Goal: Communication & Community: Answer question/provide support

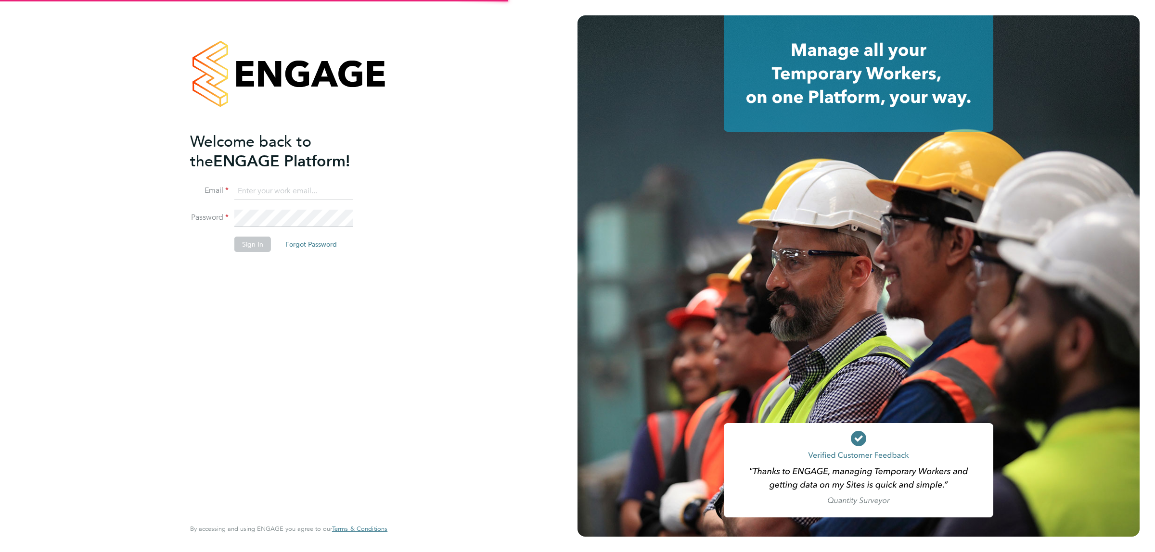
type input "donjeater@itsconstruction.co.uk"
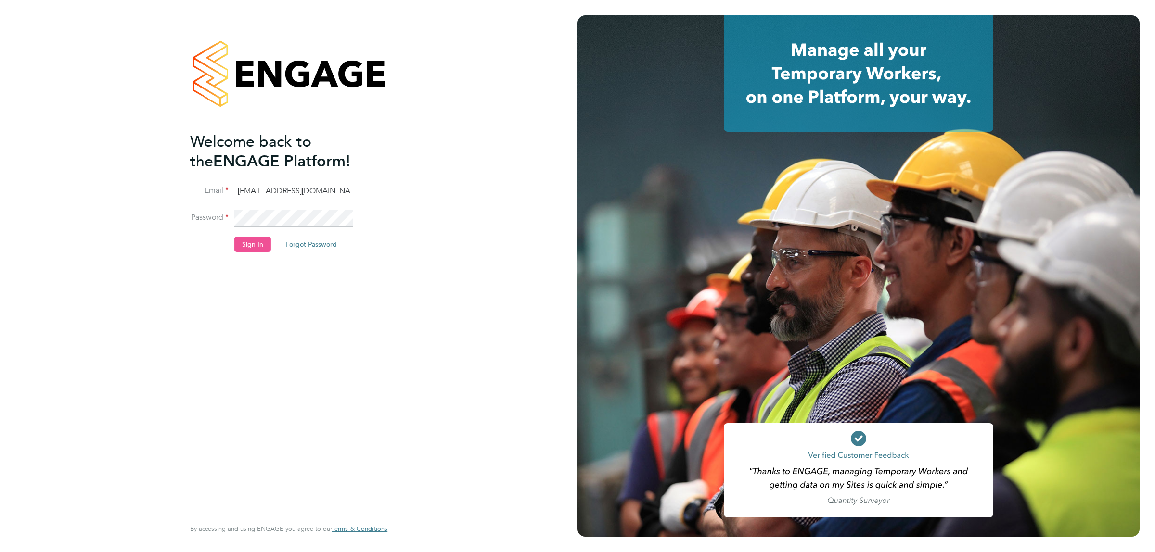
click at [242, 245] on button "Sign In" at bounding box center [252, 244] width 37 height 15
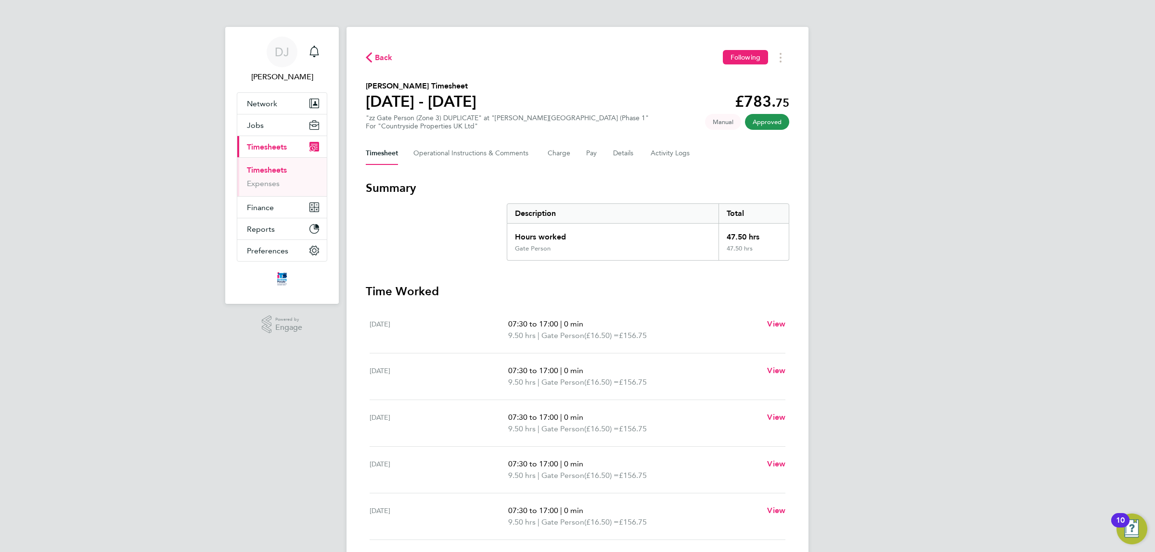
click at [391, 60] on span "Back" at bounding box center [384, 58] width 18 height 12
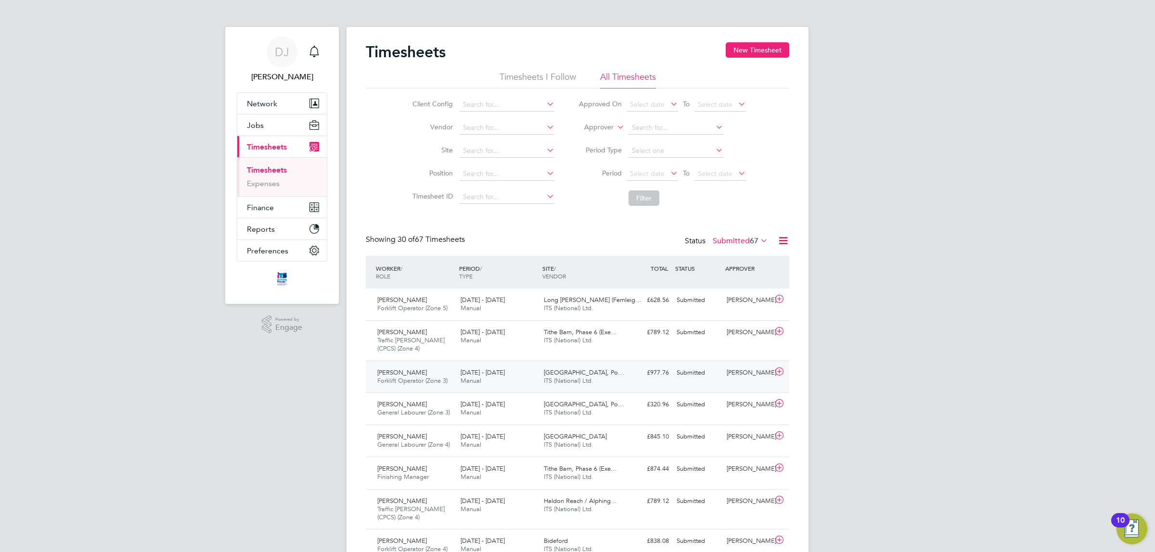
click at [494, 369] on div "25 - 31 Aug 2025 Manual" at bounding box center [498, 377] width 83 height 24
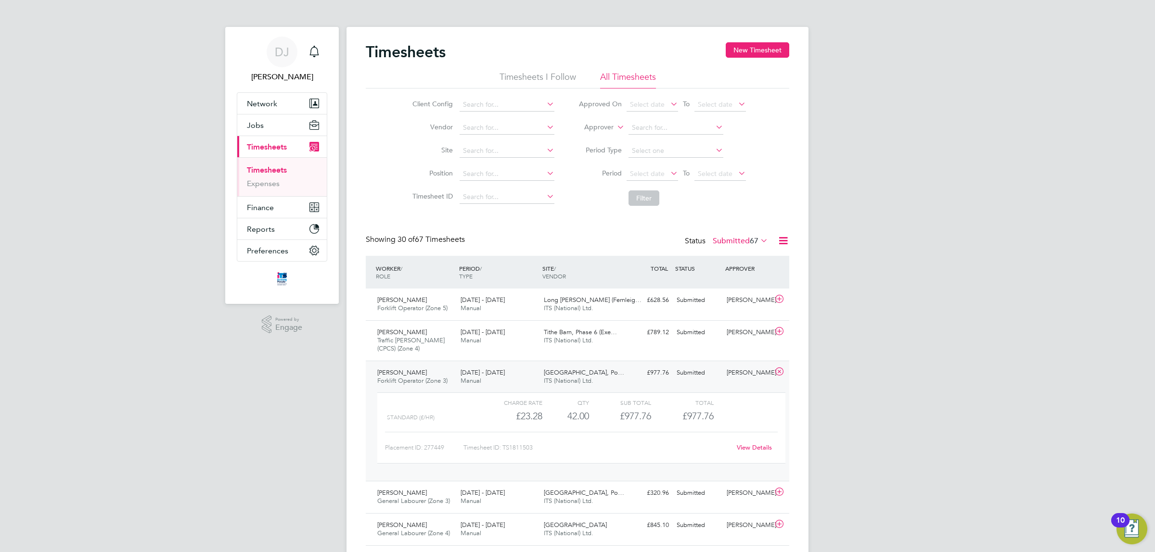
click at [756, 448] on link "View Details" at bounding box center [754, 448] width 35 height 8
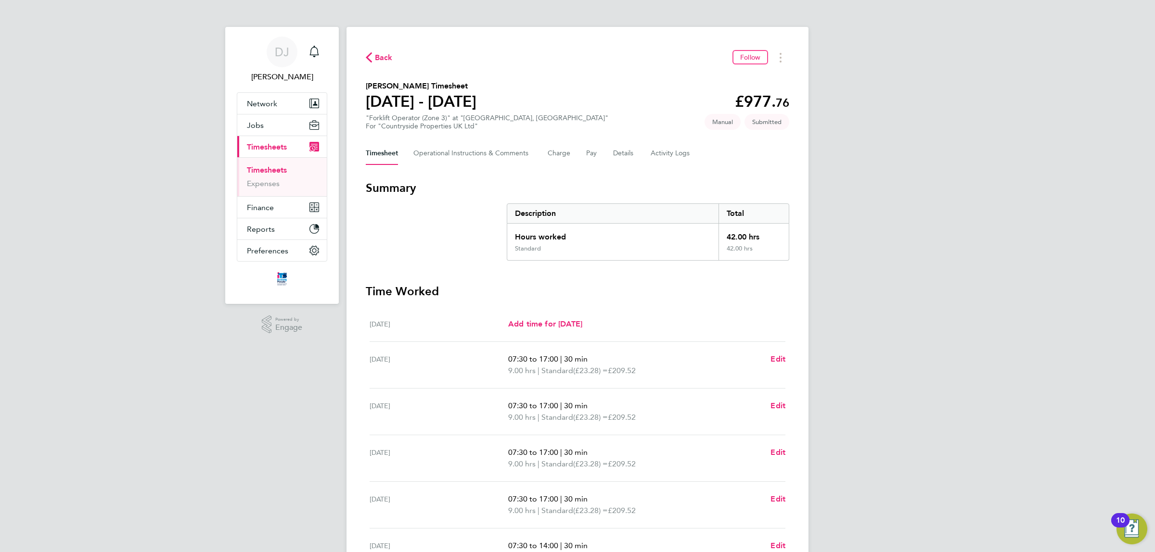
click at [379, 59] on span "Back" at bounding box center [384, 58] width 18 height 12
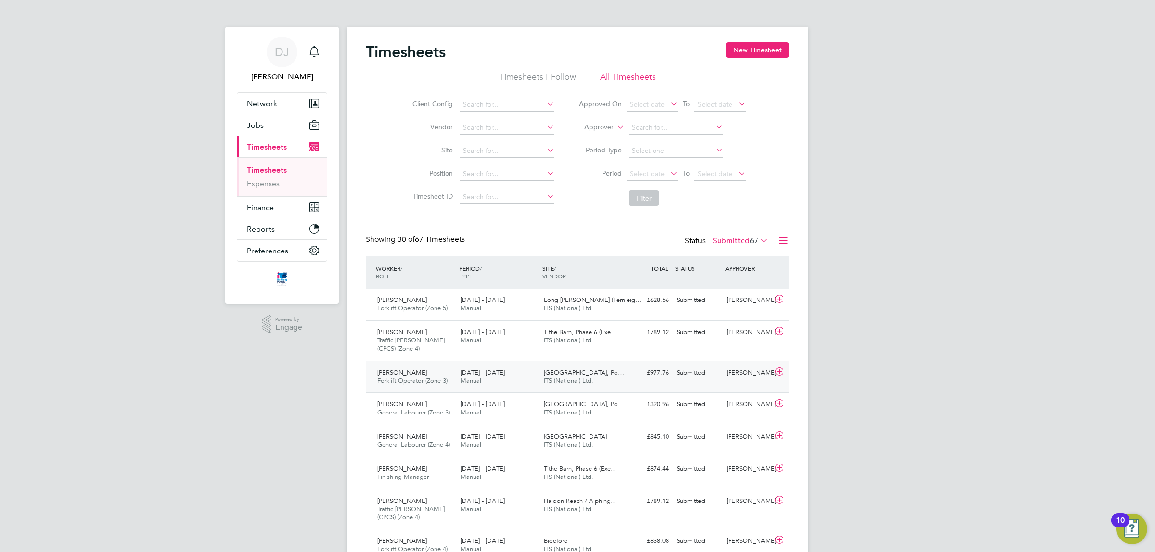
click at [520, 371] on div "25 - 31 Aug 2025 Manual" at bounding box center [498, 377] width 83 height 24
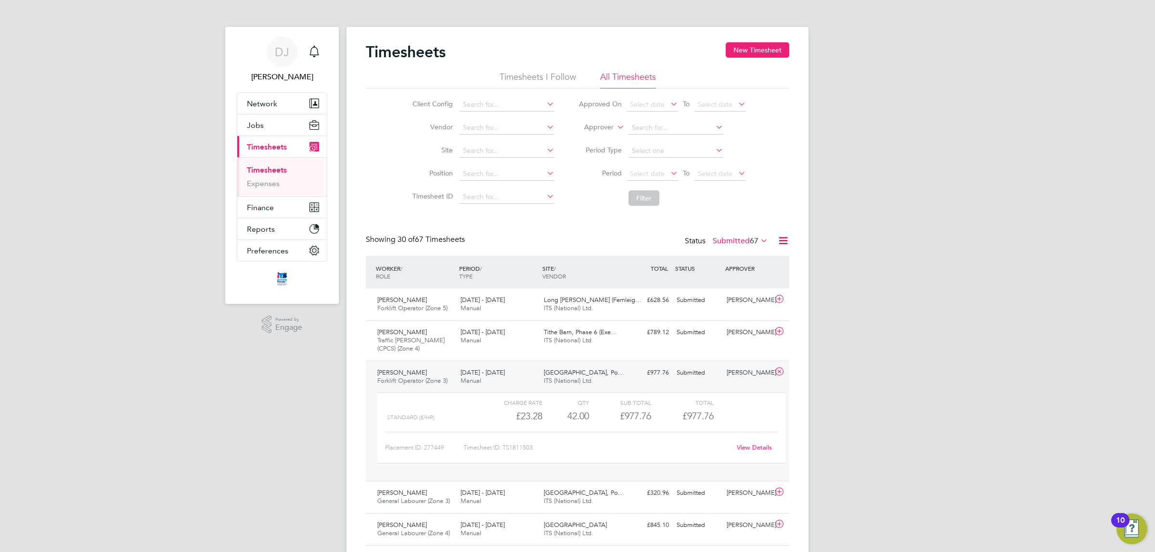
click at [740, 450] on link "View Details" at bounding box center [754, 448] width 35 height 8
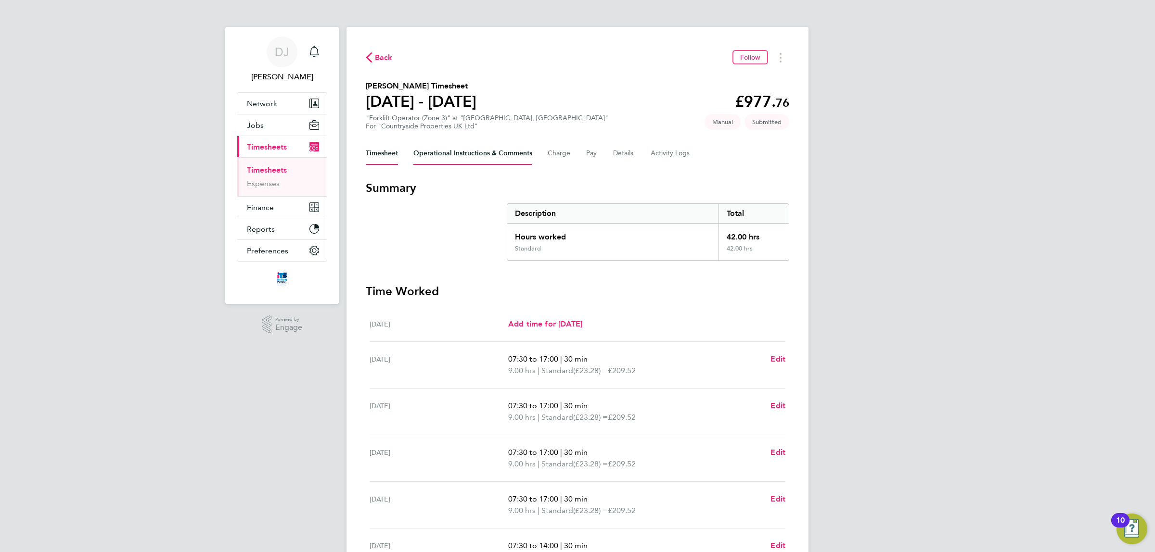
click at [467, 150] on Comments-tab "Operational Instructions & Comments" at bounding box center [472, 153] width 119 height 23
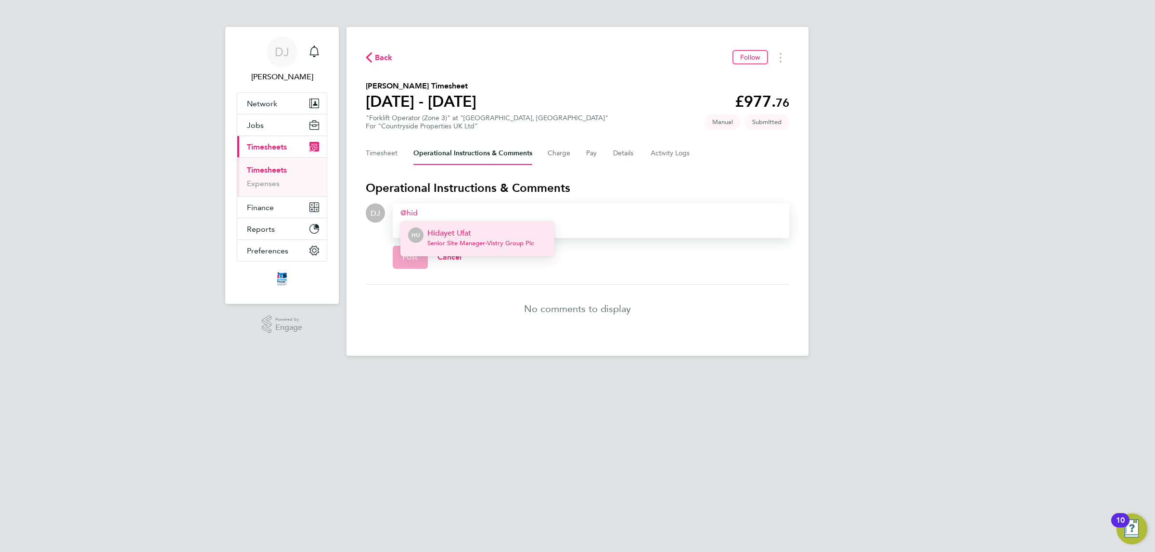
click at [491, 236] on p "Hidayet Ufat" at bounding box center [480, 234] width 106 height 12
click at [580, 216] on div "Hidayet Ufat ​ Hi mate, timesheet for [PERSON_NAME]" at bounding box center [590, 213] width 381 height 12
click at [533, 255] on div "Post Cancel" at bounding box center [591, 257] width 396 height 38
click at [559, 212] on div "Hidayet Ufat ​ Hi mate, timesheet for [PERSON_NAME]" at bounding box center [590, 213] width 381 height 12
click at [571, 212] on div "Hidayet Ufat ​ Hi mate, timesheet for David Evans" at bounding box center [590, 213] width 381 height 12
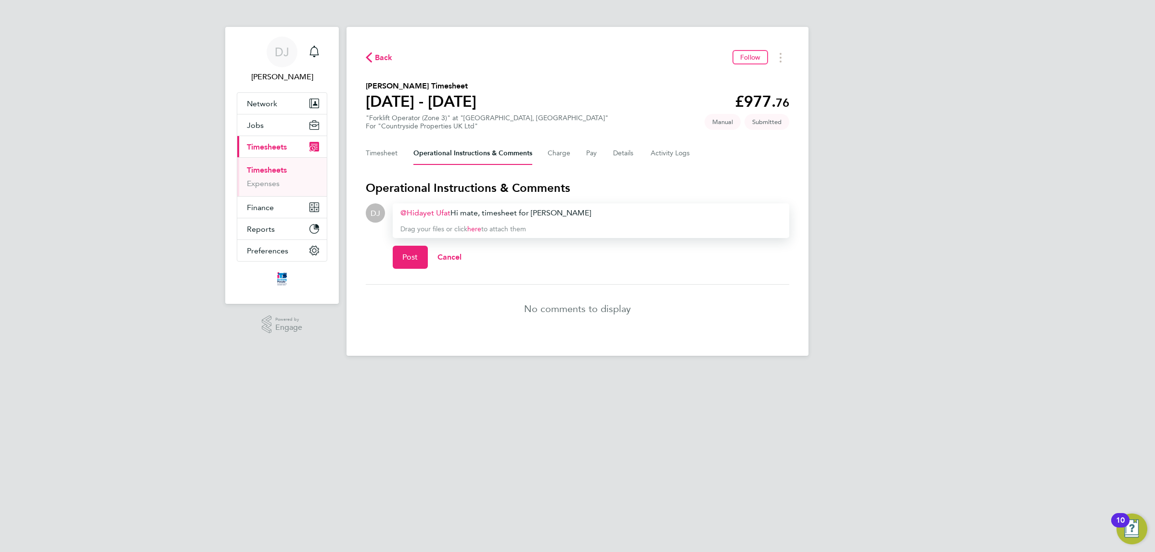
click at [532, 214] on div "Hidayet Ufat ​ Hi mate, timesheet for David Evans" at bounding box center [590, 213] width 381 height 12
drag, startPoint x: 491, startPoint y: 214, endPoint x: 480, endPoint y: 214, distance: 11.5
click at [480, 214] on div "Hidayet Ufat ​ Hi mate, timesheet for David Evans" at bounding box center [590, 213] width 381 height 12
click at [484, 214] on div "Hidayet Ufat ​ Hi mate, timesheet for David Evans" at bounding box center [590, 213] width 381 height 12
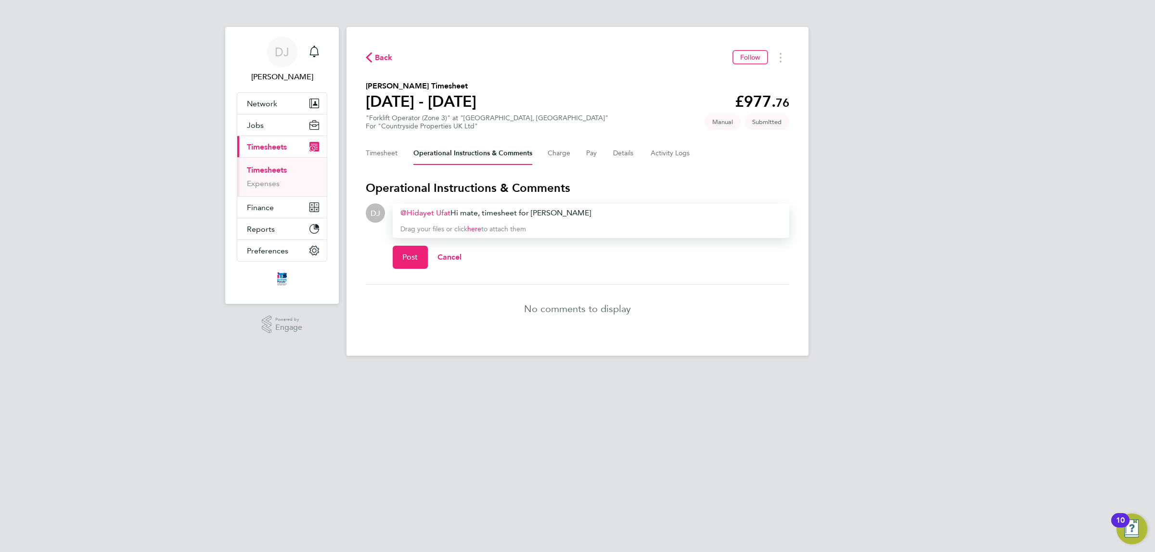
click at [533, 214] on div "Hidayet Ufat ​ Hi mate, timesheet for David Evans" at bounding box center [590, 213] width 381 height 12
click at [570, 214] on div "Hidayet Ufat ​ Hi mate, timesheet for David Evans" at bounding box center [590, 213] width 381 height 12
click at [563, 215] on div "Hidayet Ufat ​ Hi mate, timesheet for David Evans" at bounding box center [590, 213] width 381 height 12
drag, startPoint x: 466, startPoint y: 216, endPoint x: 554, endPoint y: 212, distance: 88.6
click at [546, 212] on div "Hidayet Ufat ​ Hi mate, timesheet for David Evans" at bounding box center [590, 213] width 381 height 12
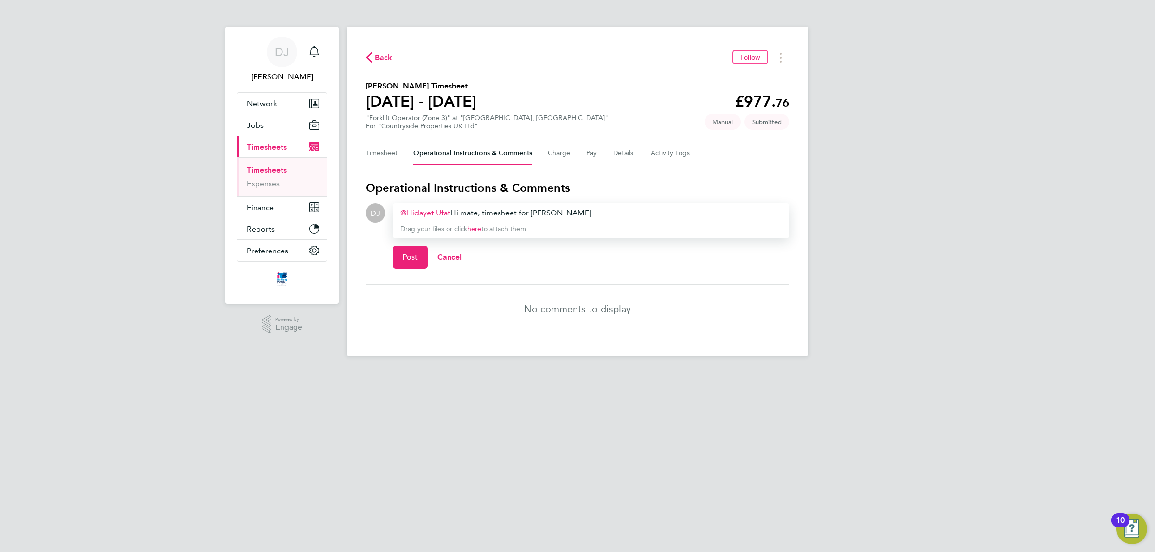
click at [576, 212] on div "Hidayet Ufat ​ Hi mate, timesheet for David Evans" at bounding box center [590, 213] width 381 height 12
drag, startPoint x: 460, startPoint y: 217, endPoint x: 580, endPoint y: 223, distance: 120.4
click at [571, 223] on div "Hidayet Ufat ​ Hi mate, timesheet for David Evans Drag your files or click here…" at bounding box center [591, 221] width 396 height 35
click at [582, 223] on div "Hidayet Ufat ​ Hi mate, timesheet for David Evans Drag your files or click here…" at bounding box center [591, 221] width 396 height 35
click at [402, 254] on span "Post" at bounding box center [410, 258] width 16 height 10
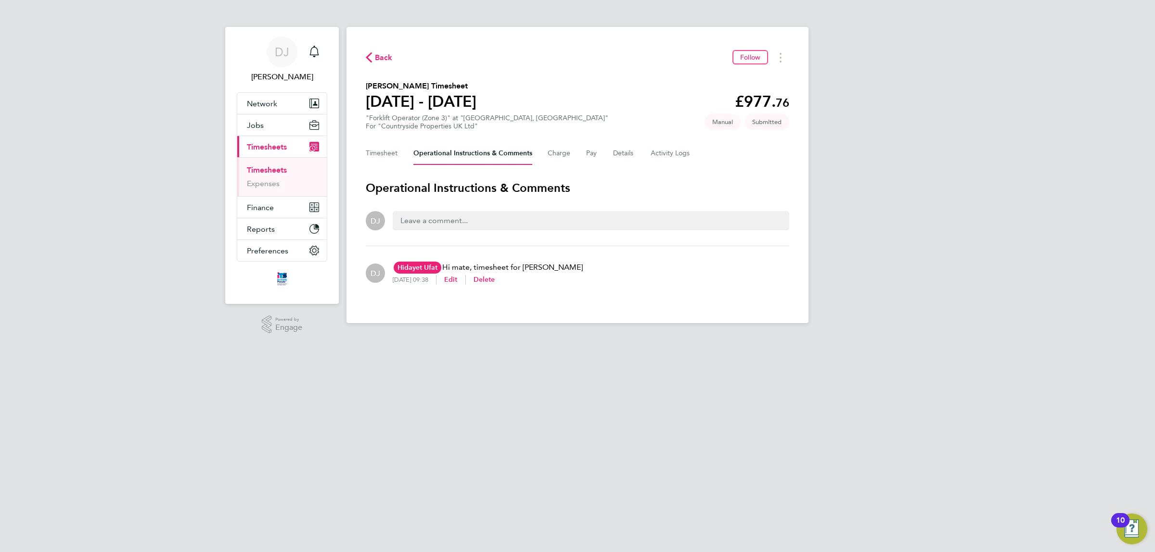
click at [378, 59] on span "Back" at bounding box center [384, 58] width 18 height 12
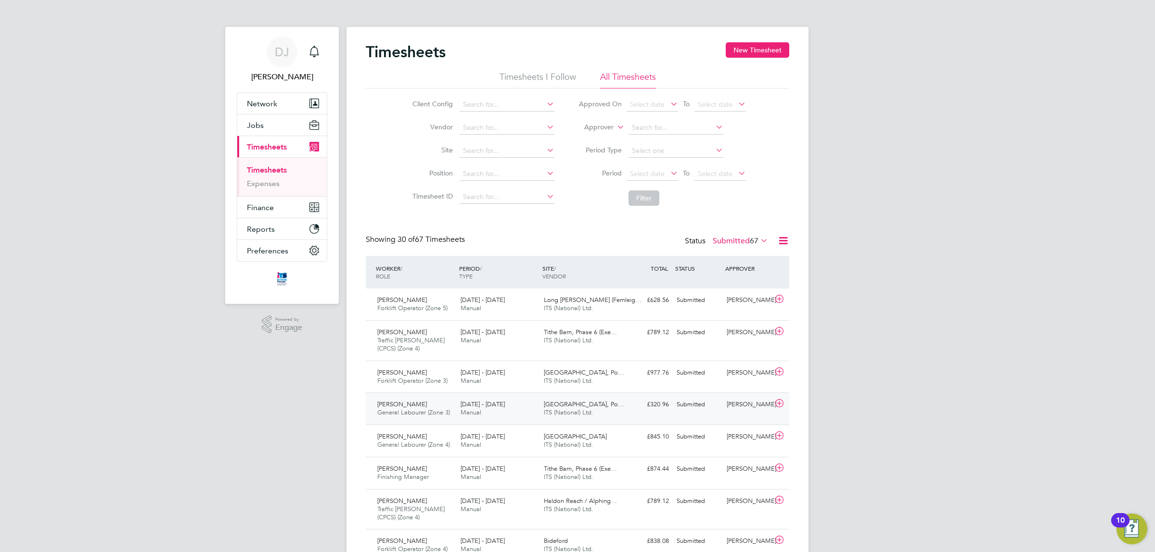
click at [507, 418] on div "25 - 31 Aug 2025 Manual" at bounding box center [498, 409] width 83 height 24
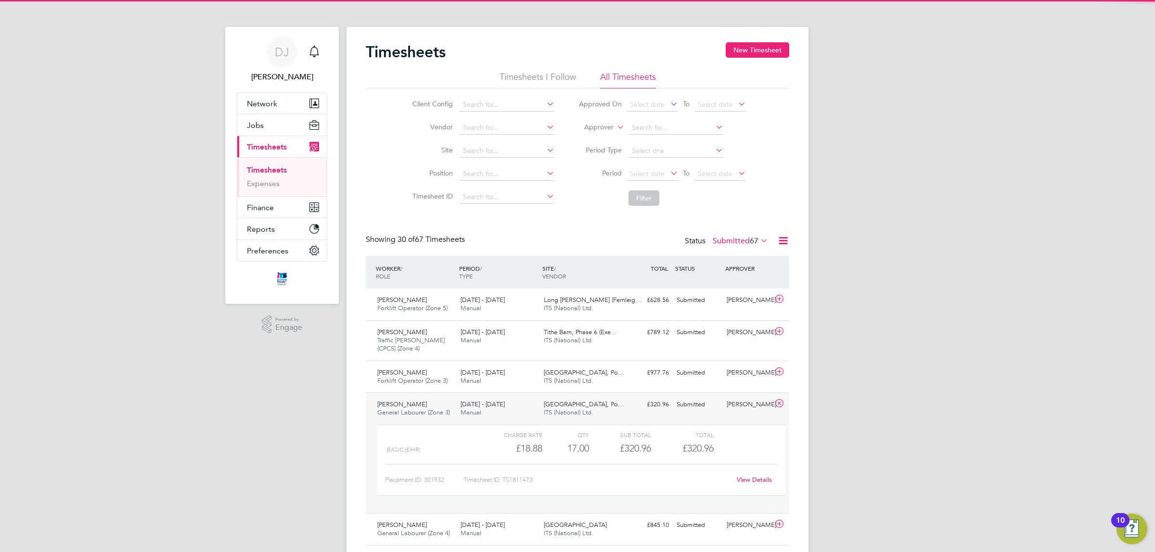
click at [746, 474] on div "View Details" at bounding box center [753, 479] width 47 height 15
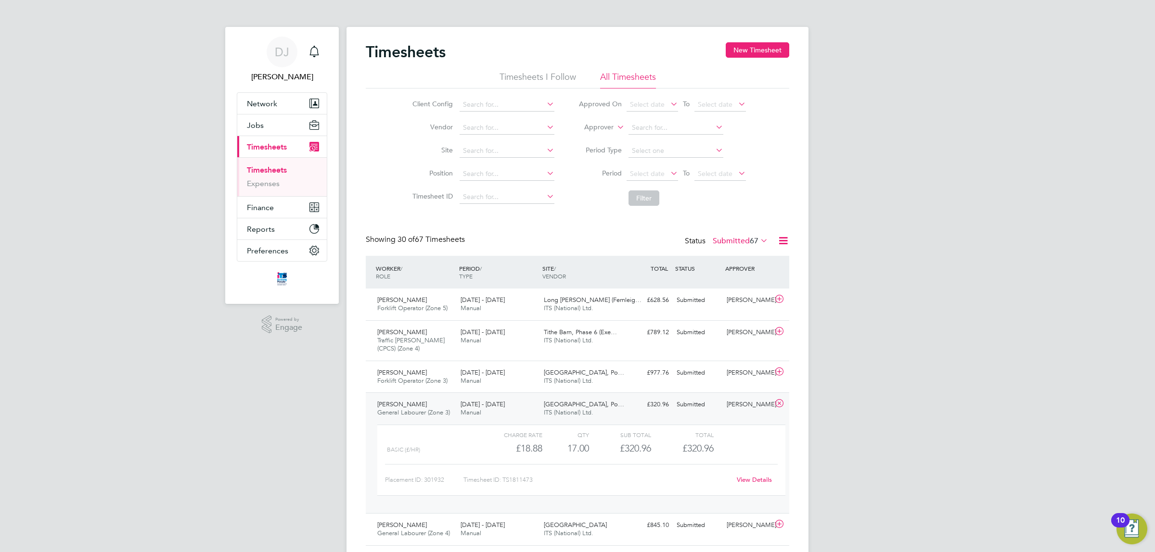
click at [746, 475] on div "View Details" at bounding box center [753, 479] width 47 height 15
click at [746, 478] on link "View Details" at bounding box center [754, 480] width 35 height 8
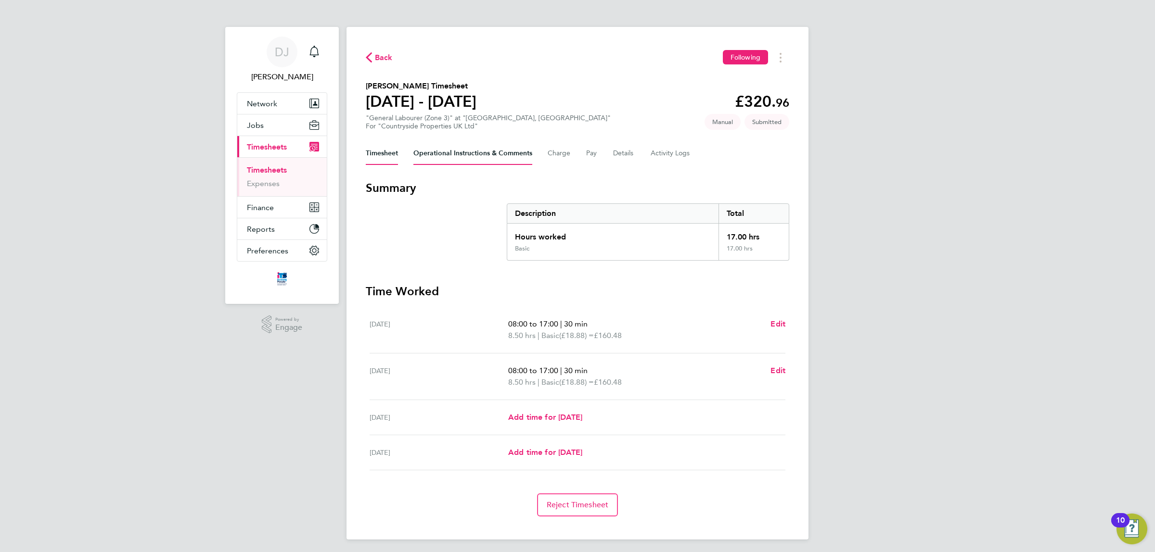
click at [457, 144] on Comments-tab "Operational Instructions & Comments" at bounding box center [472, 153] width 119 height 23
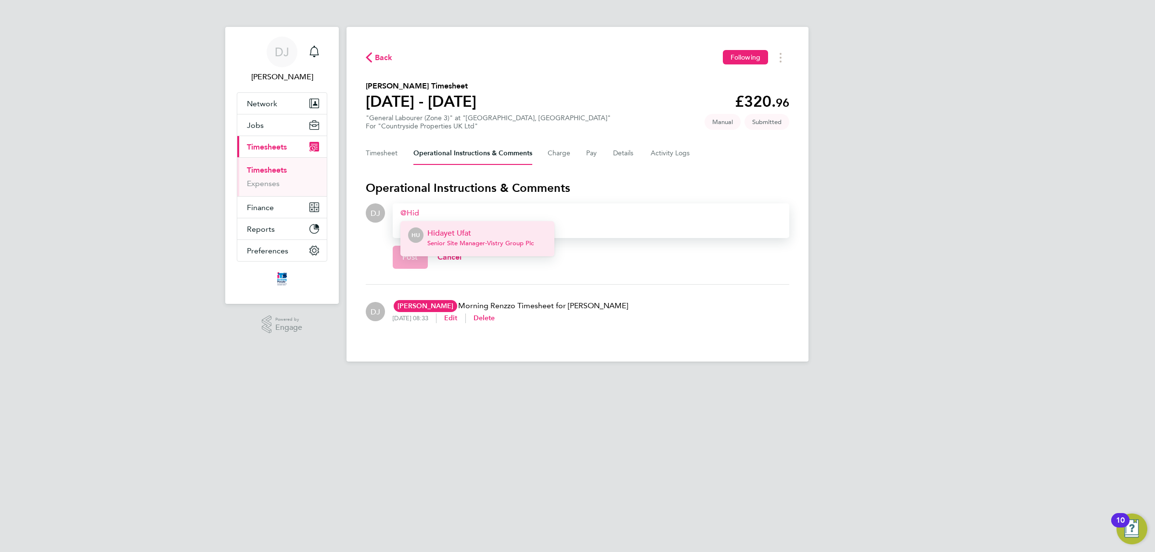
click at [453, 237] on p "Hidayet Ufat" at bounding box center [480, 234] width 106 height 12
click at [398, 251] on button "Post" at bounding box center [410, 257] width 35 height 23
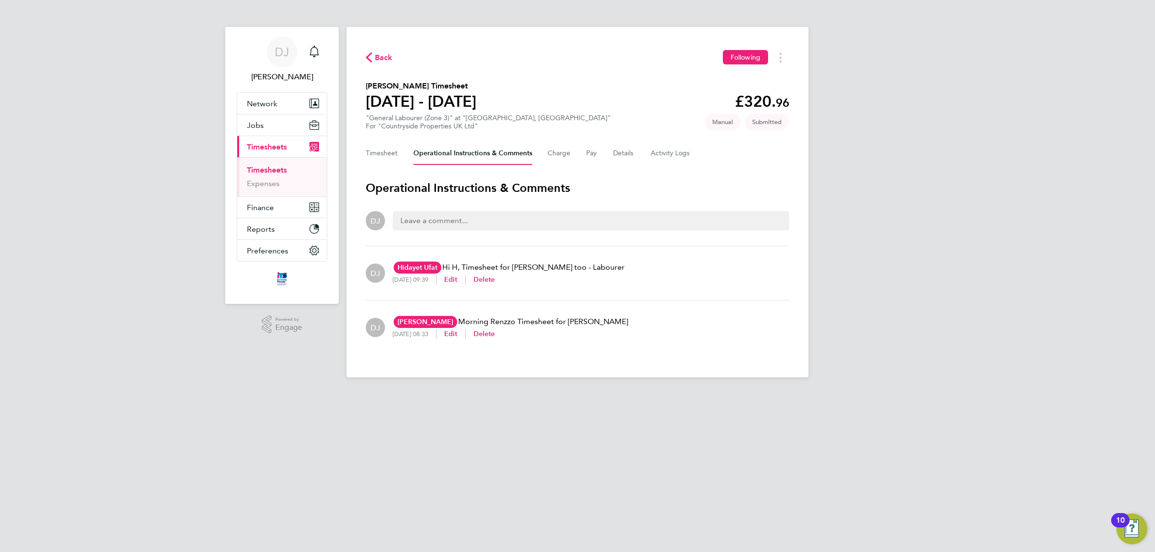
click at [373, 64] on button "Back" at bounding box center [379, 57] width 27 height 12
